Goal: Task Accomplishment & Management: Manage account settings

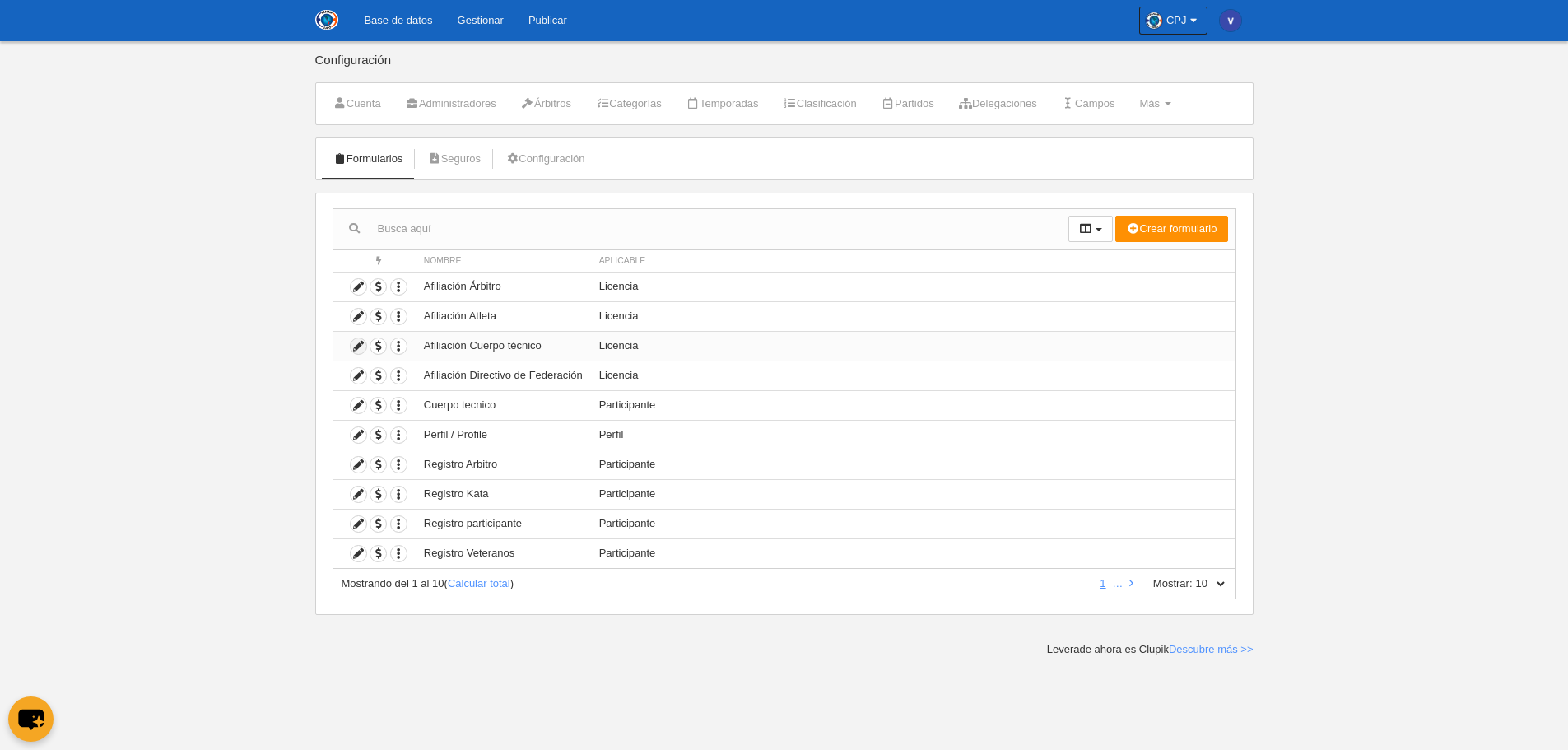
click at [356, 346] on icon at bounding box center [358, 346] width 15 height 15
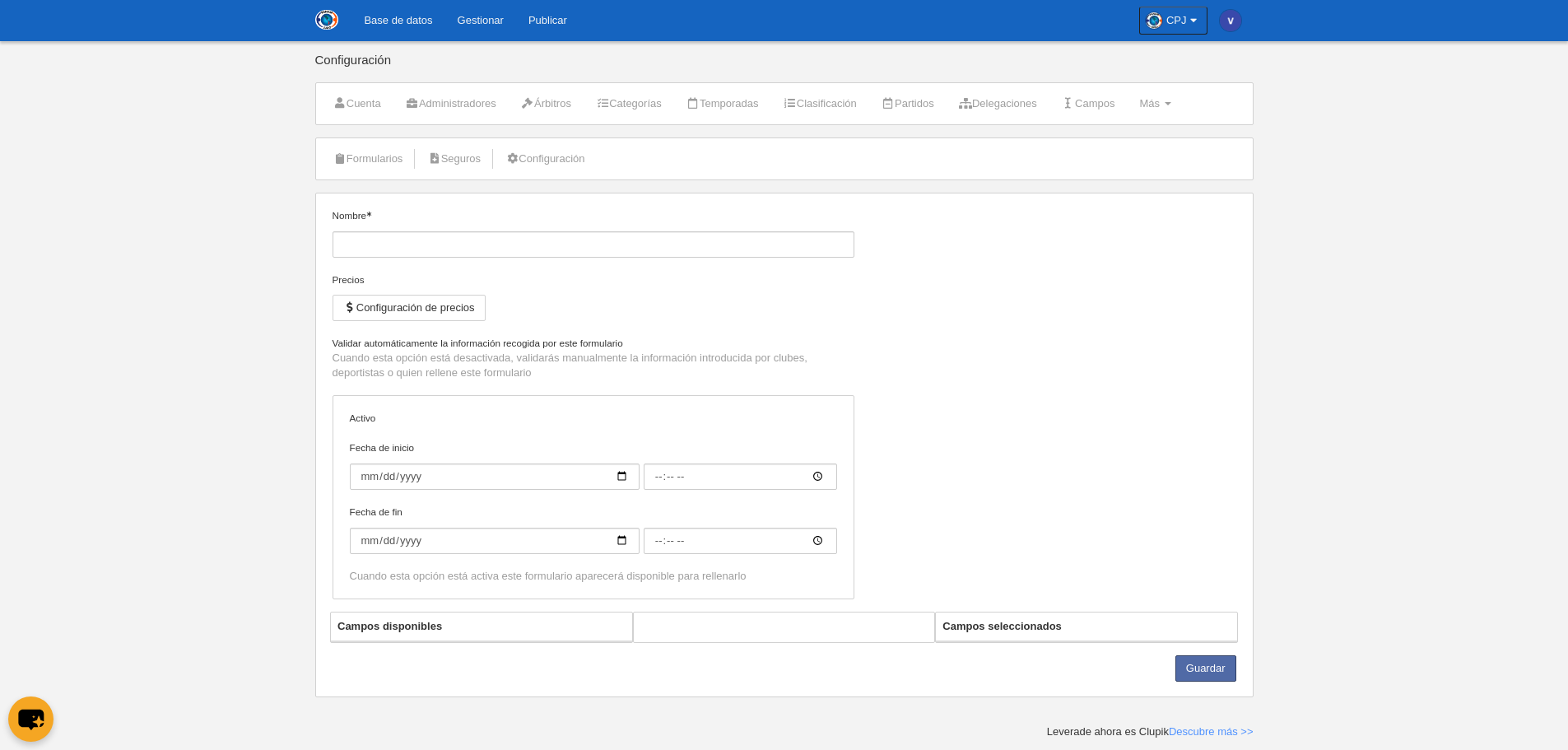
type input "Afiliación Cuerpo técnico"
checkbox input "true"
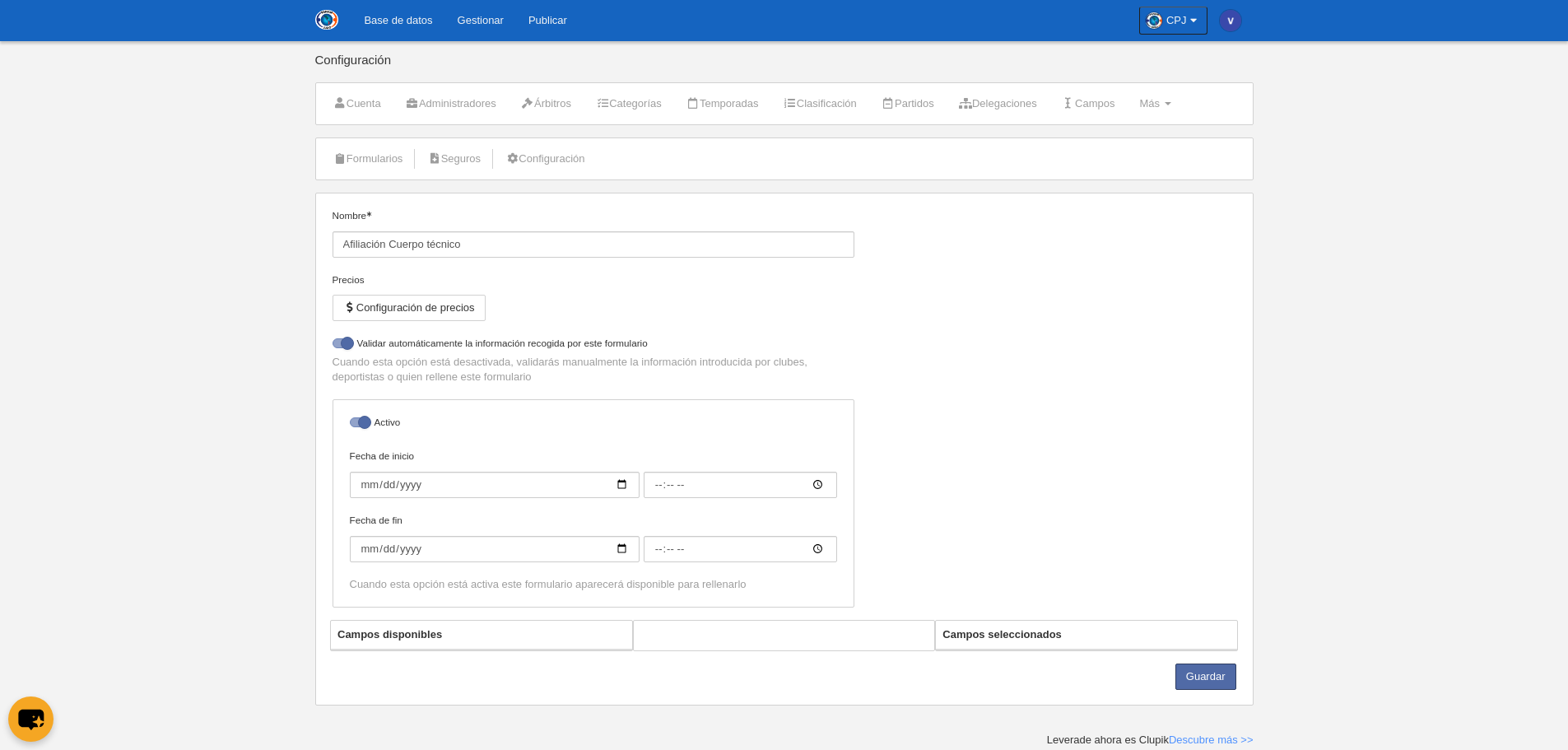
select select "selected"
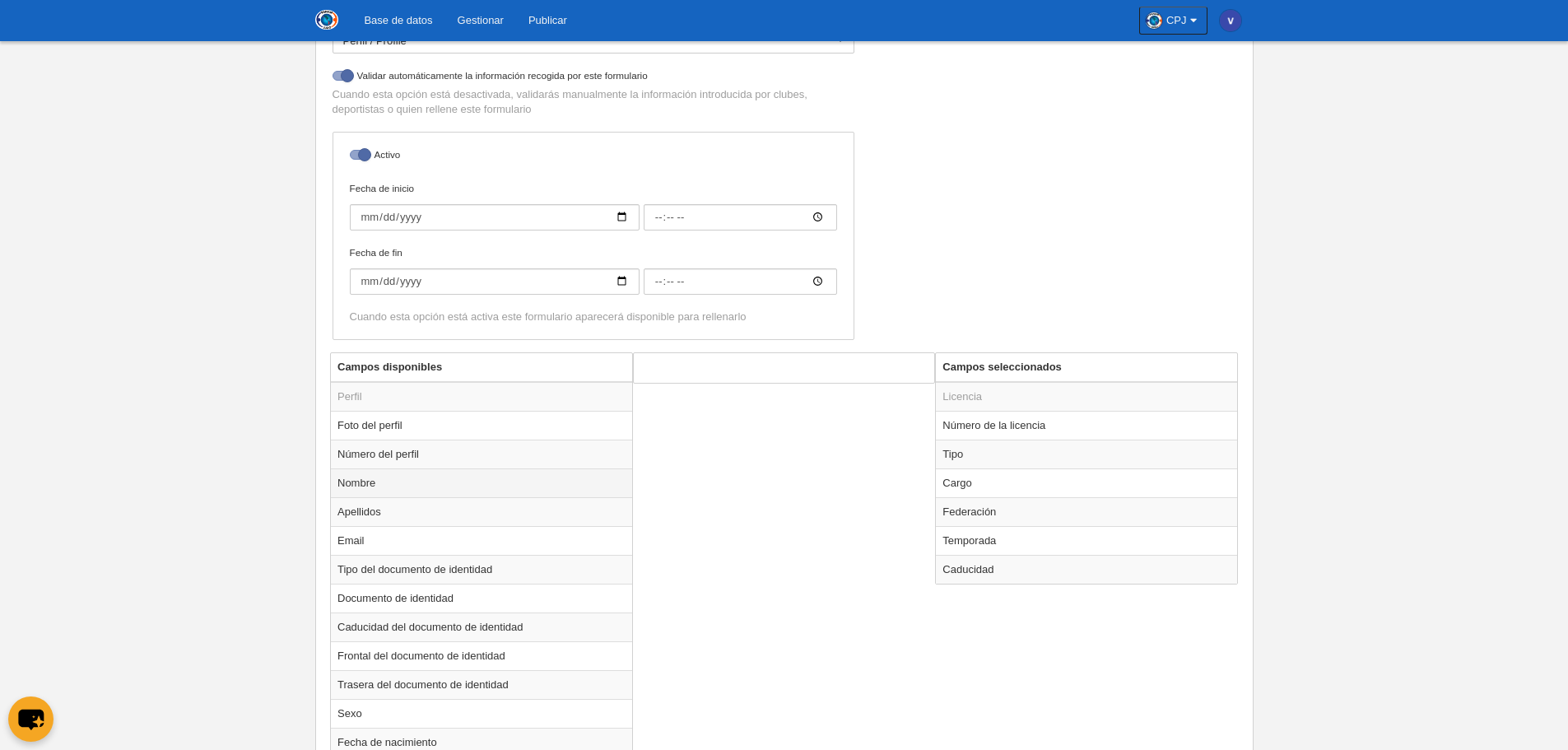
scroll to position [494, 0]
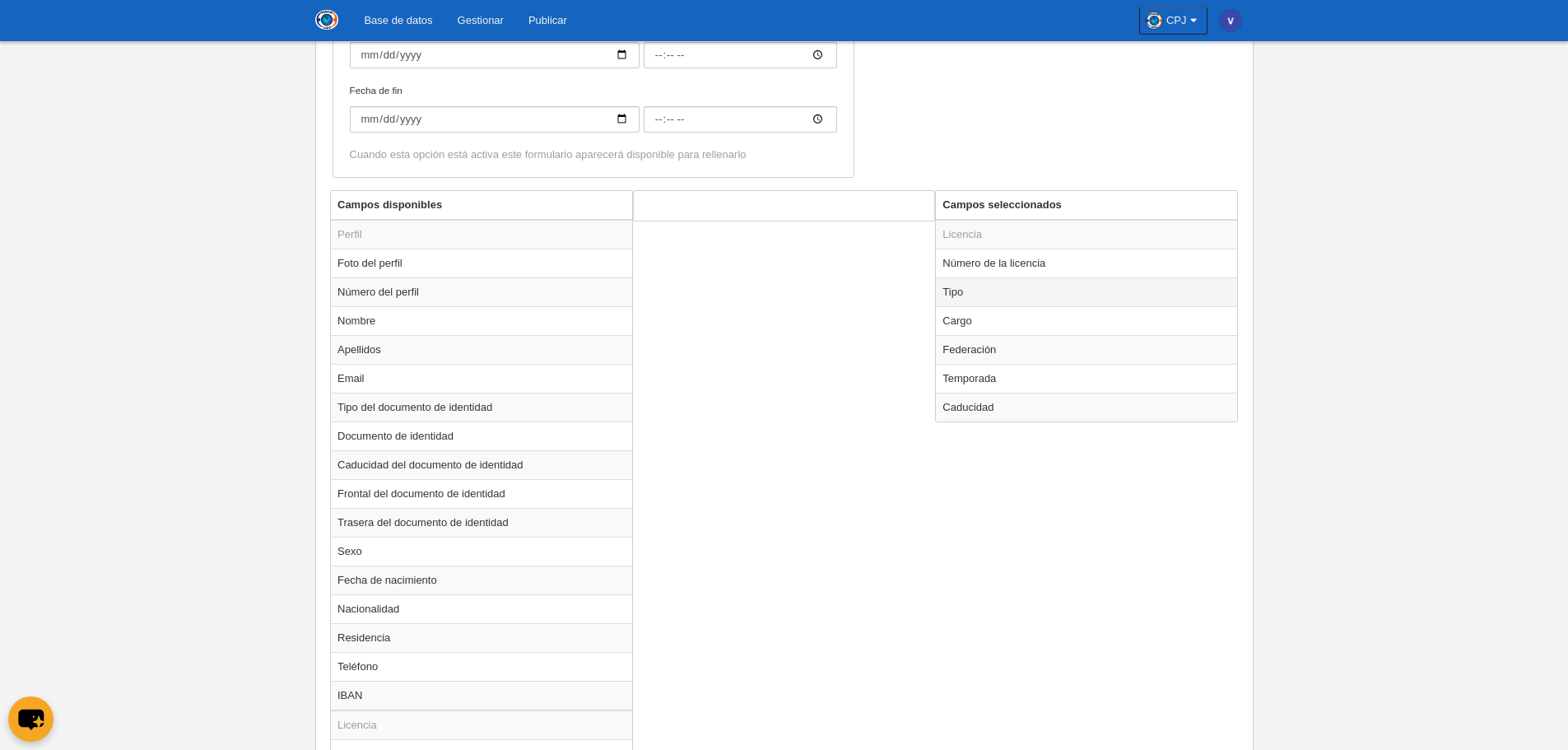
click at [976, 295] on td "Tipo" at bounding box center [1087, 291] width 301 height 29
radio input "true"
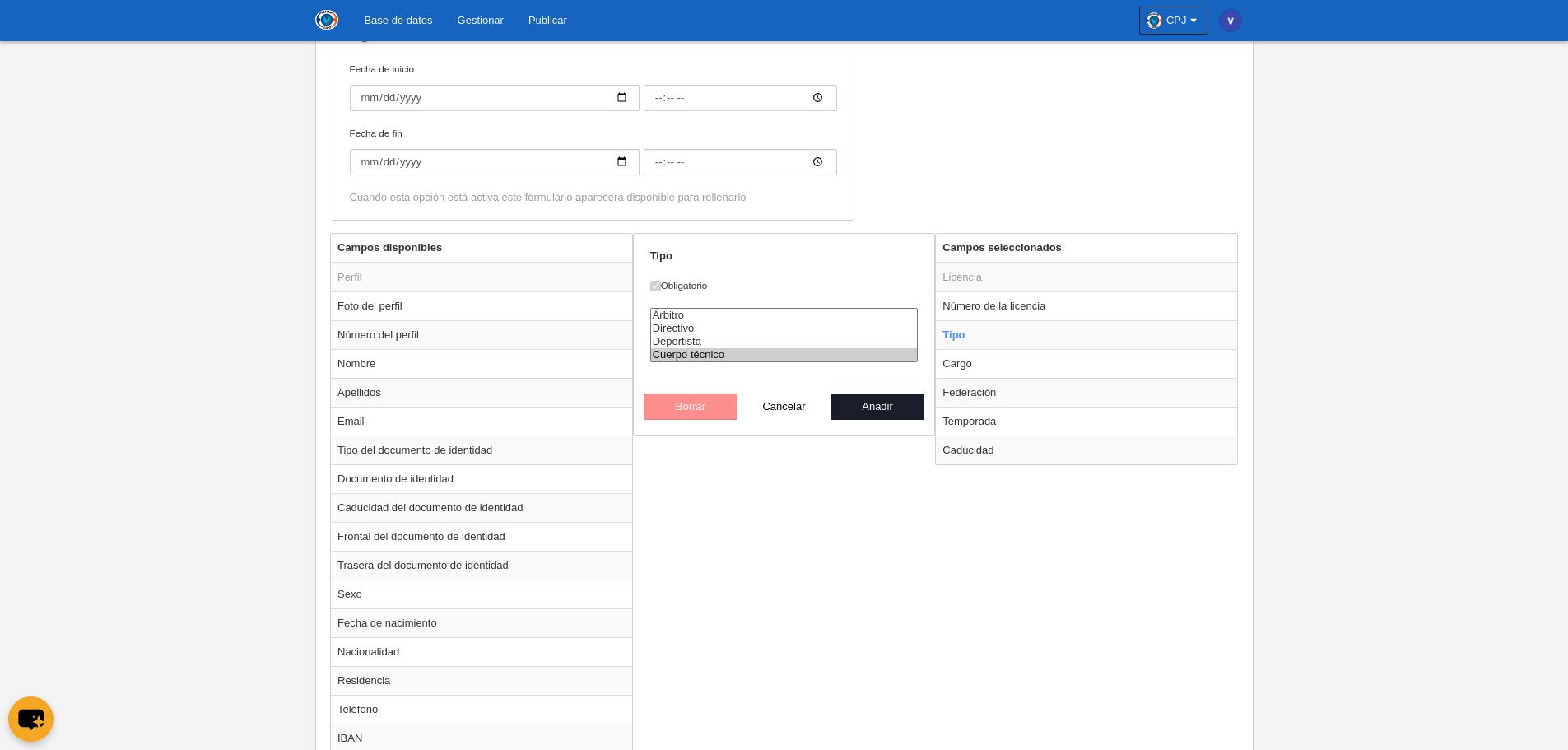
scroll to position [411, 0]
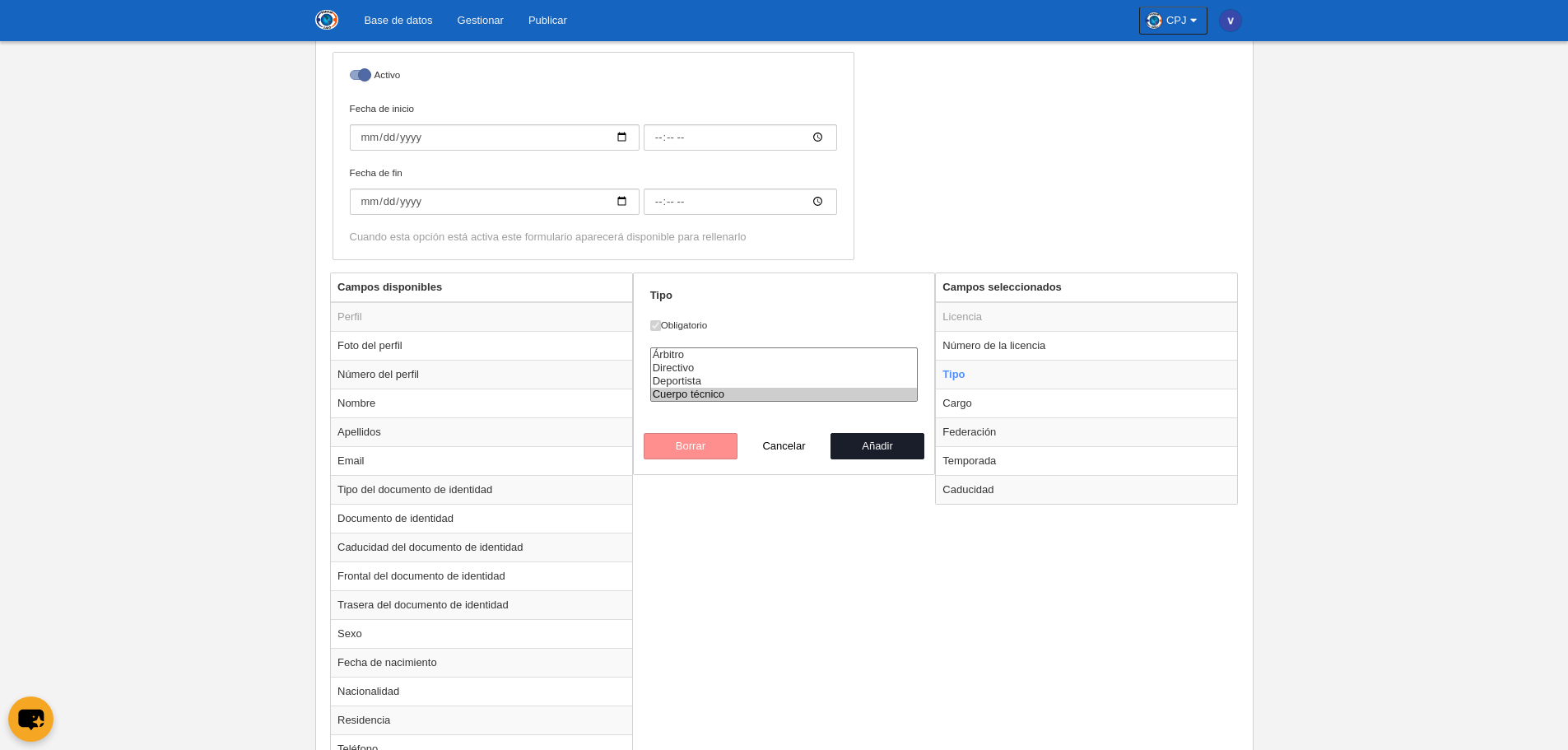
select select "referee"
click at [697, 354] on option "Árbitro" at bounding box center [784, 354] width 267 height 14
click at [873, 447] on button "Añadir" at bounding box center [877, 446] width 94 height 26
radio input "false"
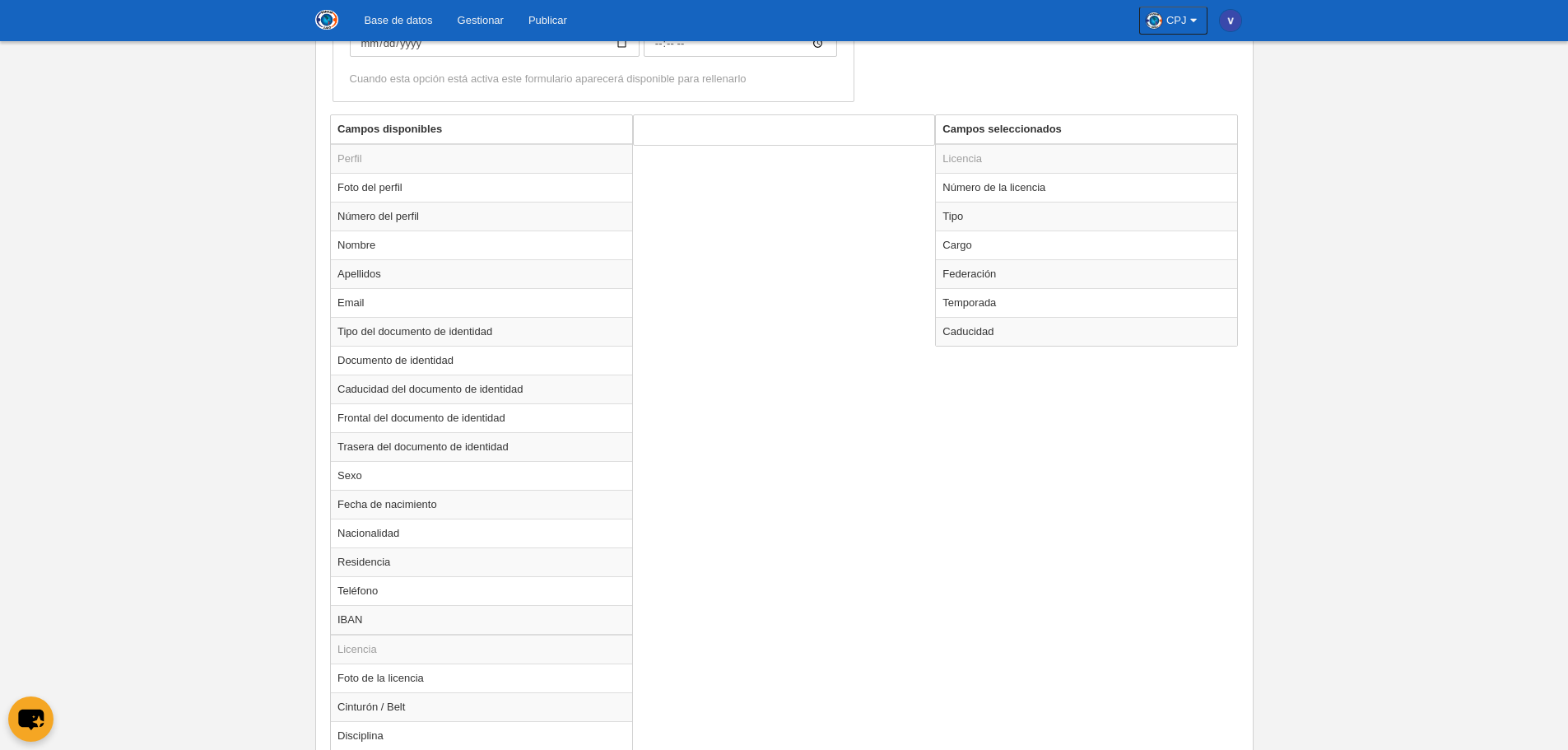
scroll to position [753, 0]
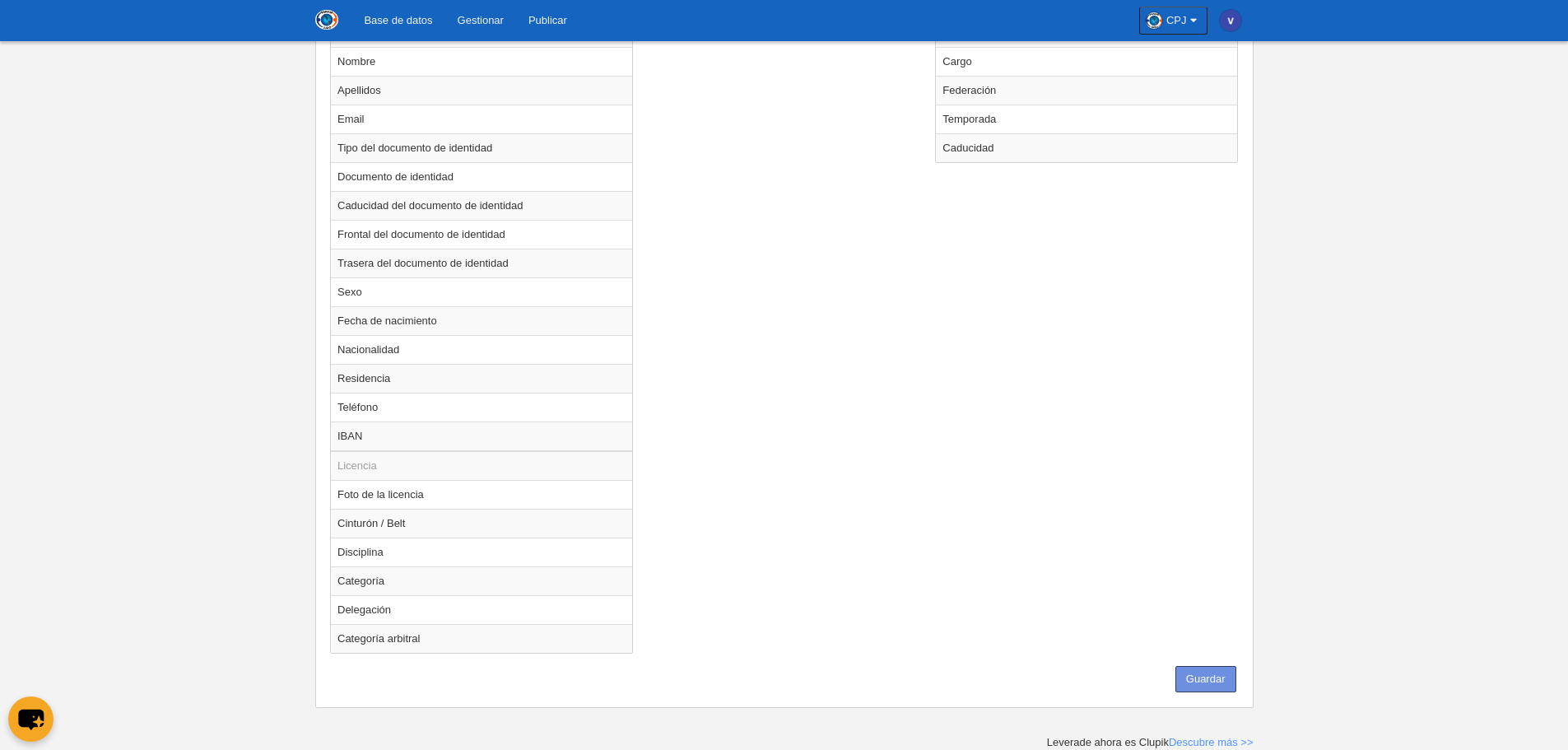
click at [1199, 666] on button "Guardar" at bounding box center [1205, 678] width 61 height 26
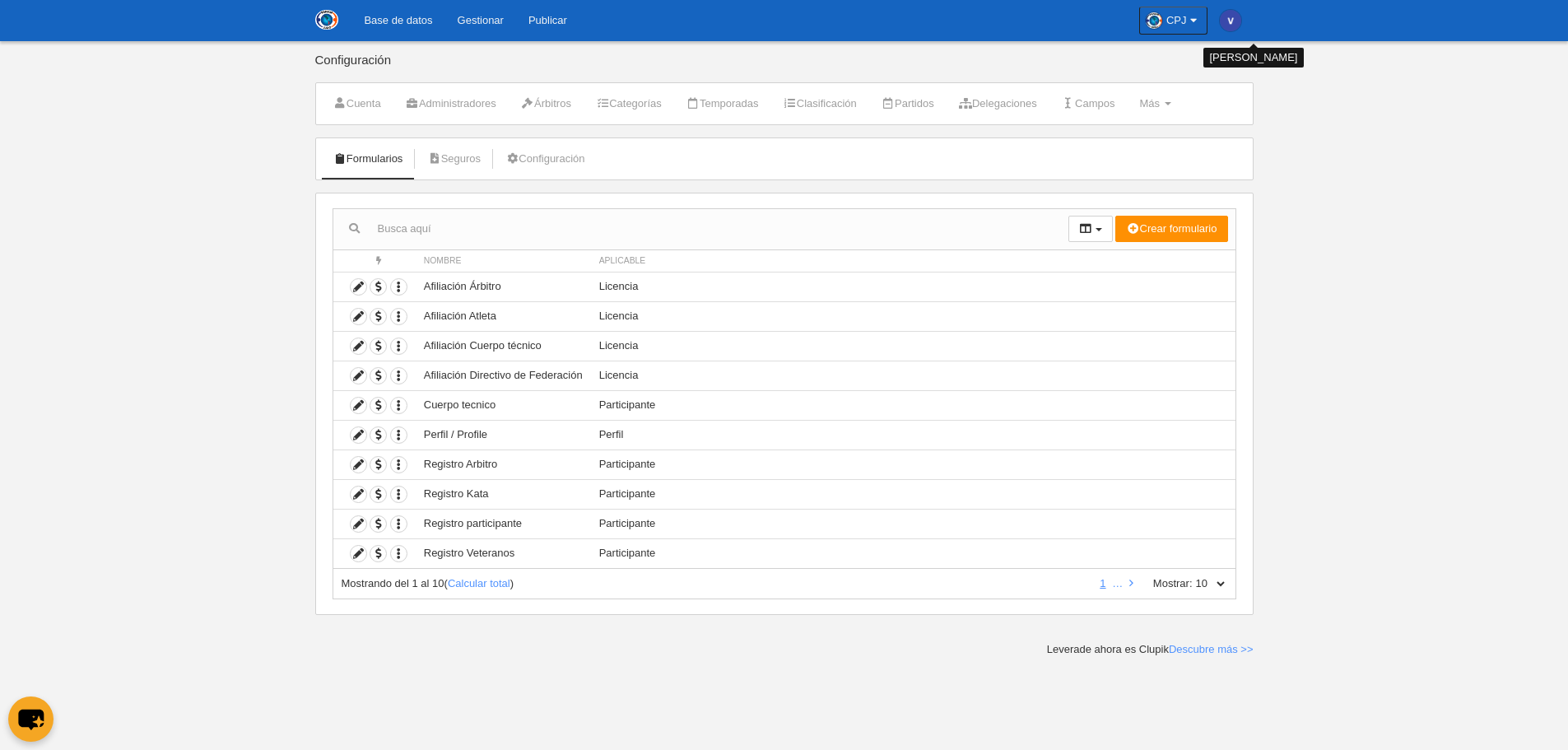
click at [1224, 15] on img at bounding box center [1230, 21] width 22 height 22
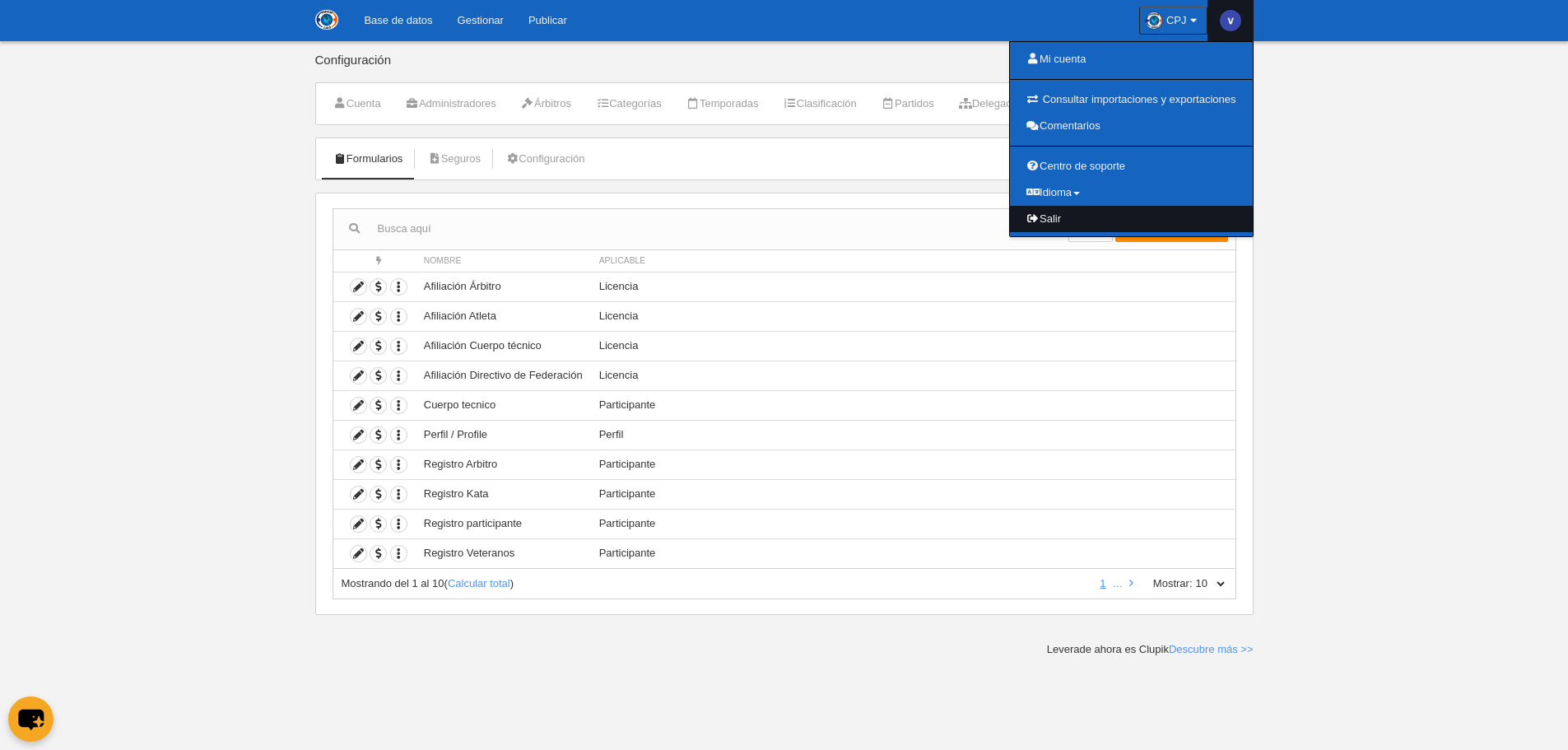
click at [1062, 212] on link "Salir" at bounding box center [1130, 219] width 242 height 26
